Goal: Task Accomplishment & Management: Manage account settings

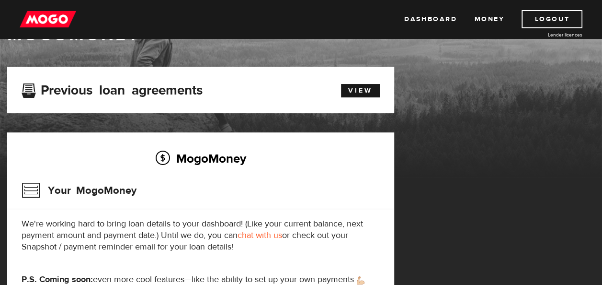
scroll to position [37, 0]
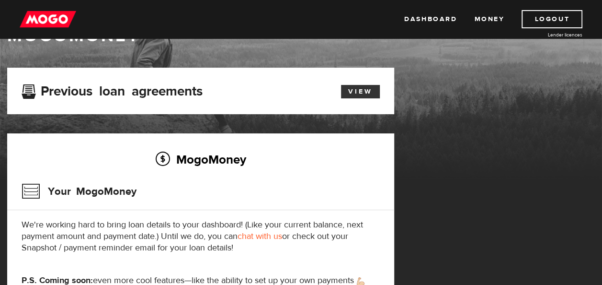
click at [353, 90] on link "View" at bounding box center [360, 91] width 39 height 13
